Goal: Information Seeking & Learning: Learn about a topic

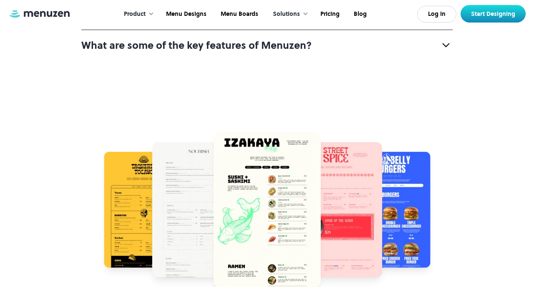
scroll to position [3267, 0]
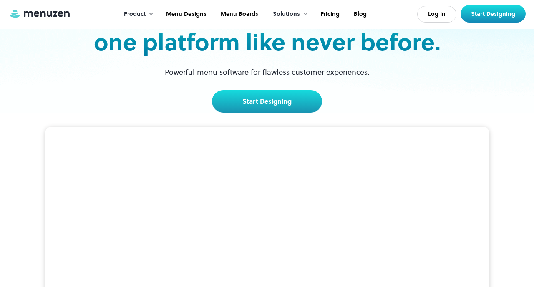
scroll to position [0, 0]
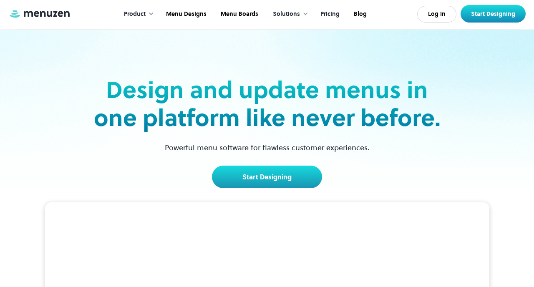
click at [331, 15] on link "Pricing" at bounding box center [328, 14] width 33 height 26
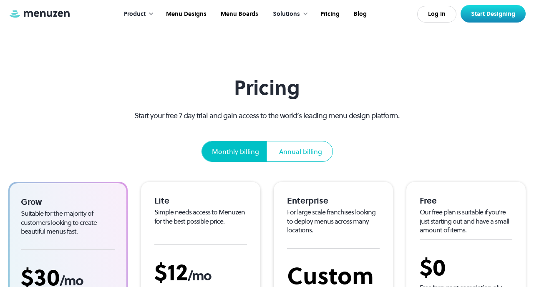
click at [143, 16] on div "Product" at bounding box center [135, 14] width 22 height 9
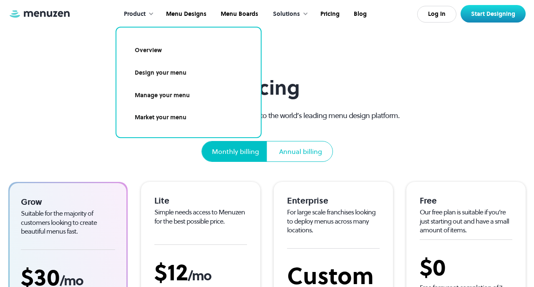
click at [158, 121] on link "Market your menu" at bounding box center [188, 117] width 124 height 19
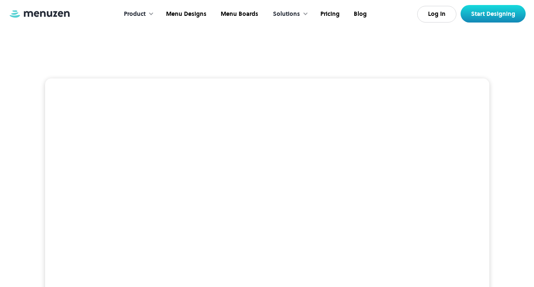
click at [144, 14] on div "Product" at bounding box center [135, 14] width 22 height 9
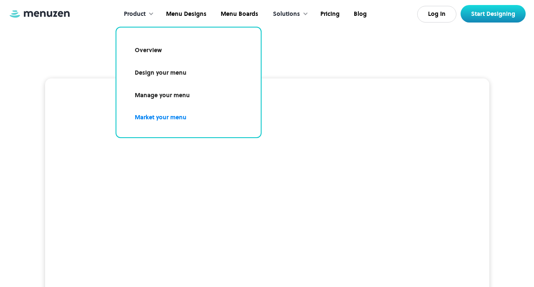
click at [151, 95] on link "Manage your menu" at bounding box center [188, 95] width 124 height 19
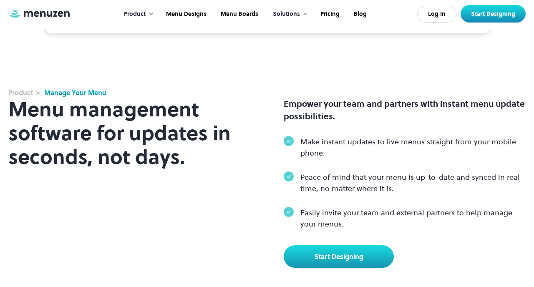
scroll to position [407, 0]
